Goal: Navigation & Orientation: Find specific page/section

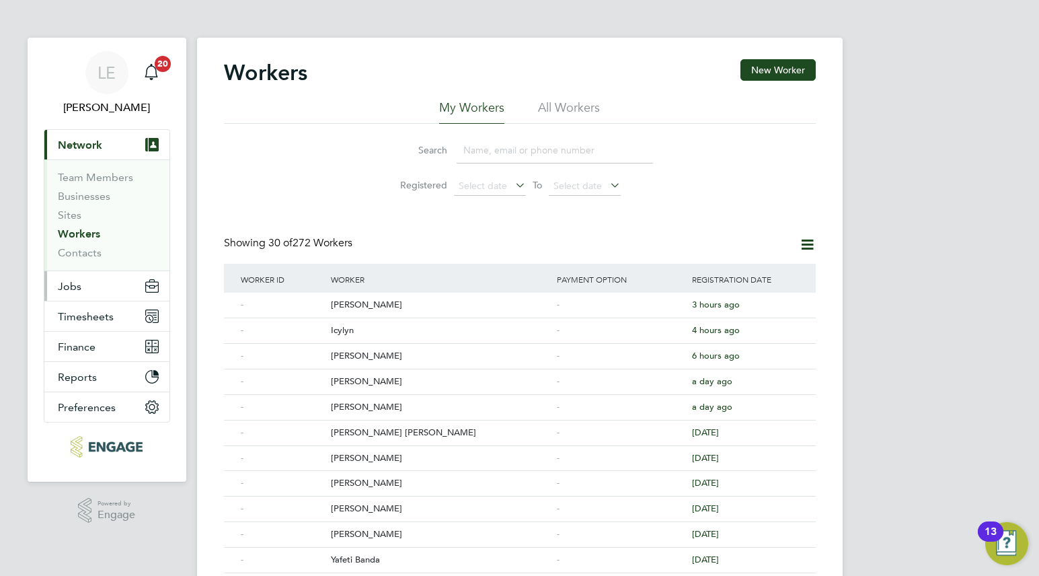
click at [71, 281] on span "Jobs" at bounding box center [70, 286] width 24 height 13
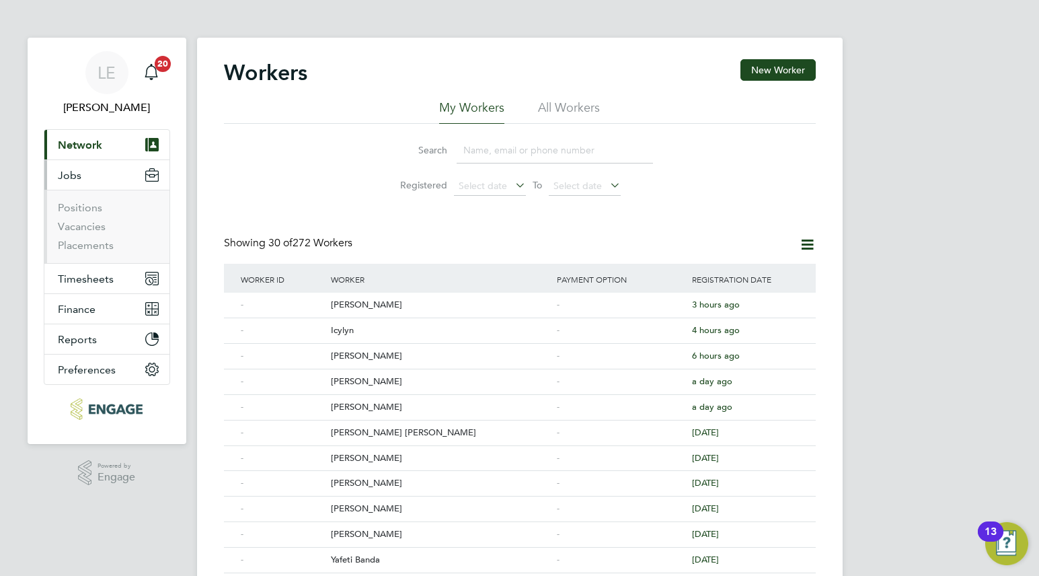
click at [76, 233] on li "Vacancies" at bounding box center [108, 229] width 101 height 19
click at [77, 229] on link "Vacancies" at bounding box center [82, 226] width 48 height 13
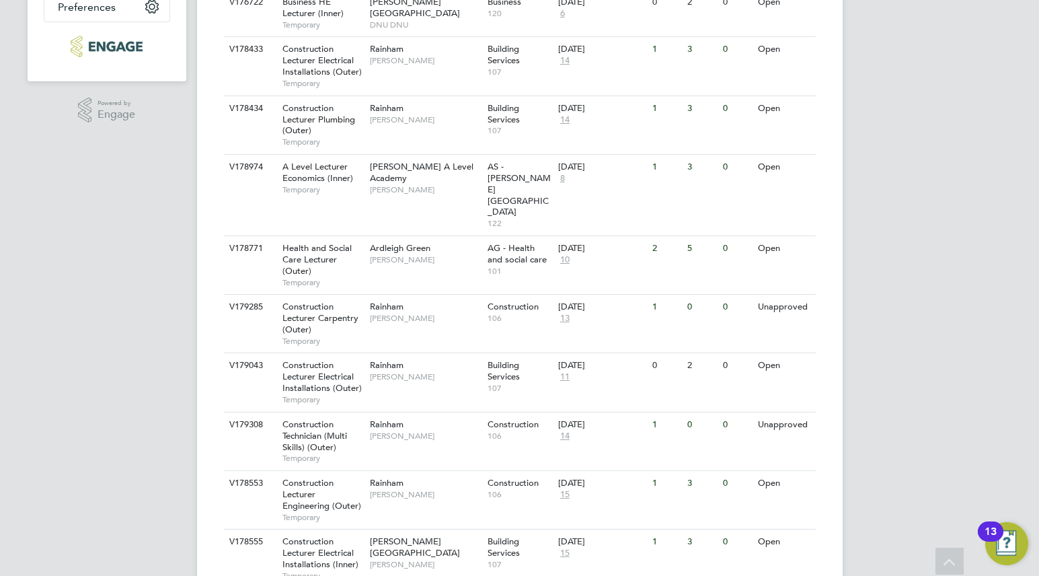
scroll to position [367, 0]
